Goal: Download file/media

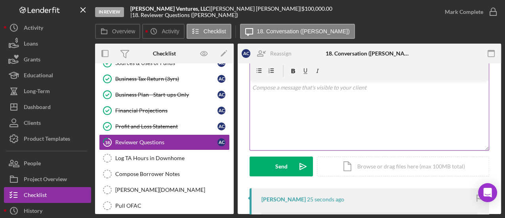
scroll to position [119, 0]
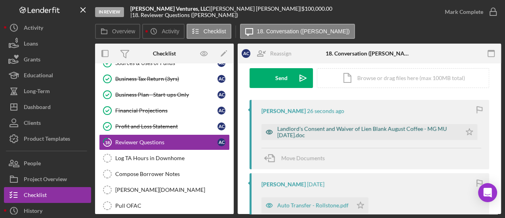
click at [324, 131] on div "Landlord's Consent and Waiver of Lien Blank August Coffee - MG MU [DATE].doc" at bounding box center [367, 132] width 180 height 13
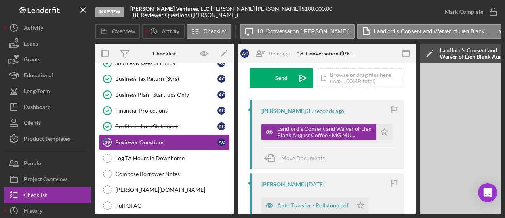
click at [422, 214] on div "In Review [PERSON_NAME] Ventures, LLC | [PERSON_NAME] | $100,000.00 | 18. Revie…" at bounding box center [252, 109] width 505 height 218
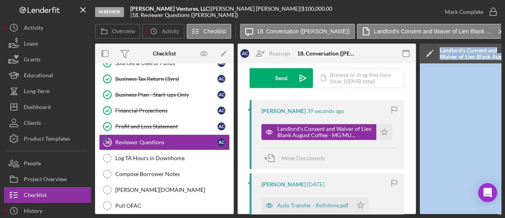
drag, startPoint x: 371, startPoint y: 214, endPoint x: 449, endPoint y: 211, distance: 77.7
click at [31, 147] on div "In Review [PERSON_NAME] Ventures, LLC | [PERSON_NAME] | $100,000.00 | 18. Revie…" at bounding box center [252, 107] width 497 height 214
click at [460, 217] on div "In Review [PERSON_NAME] Ventures, LLC | [PERSON_NAME] | $100,000.00 | 18. Revie…" at bounding box center [252, 109] width 505 height 218
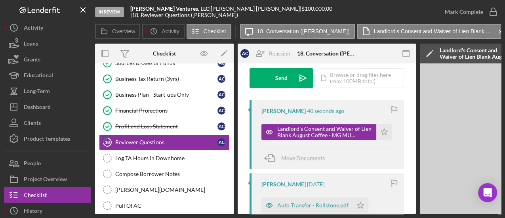
click at [461, 214] on div "In Review [PERSON_NAME] Ventures, LLC | [PERSON_NAME] | $100,000.00 | 18. Revie…" at bounding box center [252, 109] width 505 height 218
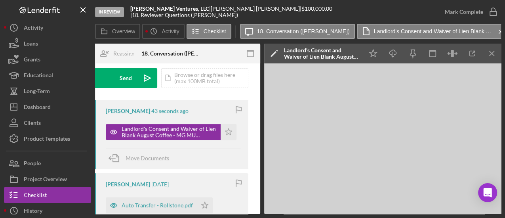
scroll to position [0, 156]
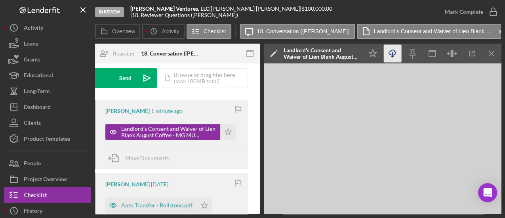
click at [390, 54] on icon "Icon/Download" at bounding box center [393, 54] width 18 height 18
click at [392, 54] on icon "Icon/Download" at bounding box center [393, 54] width 18 height 18
